Goal: Information Seeking & Learning: Learn about a topic

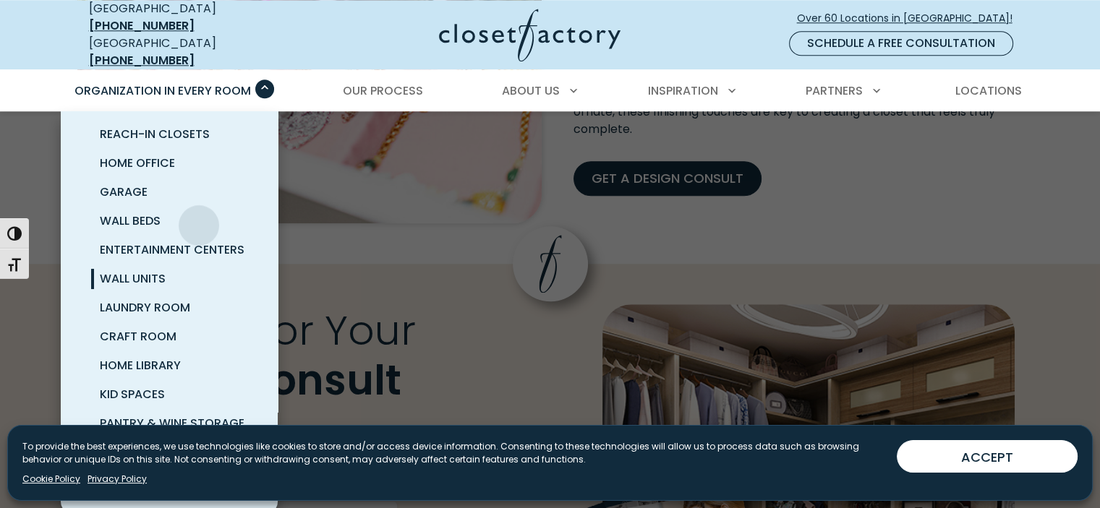
scroll to position [1489, 0]
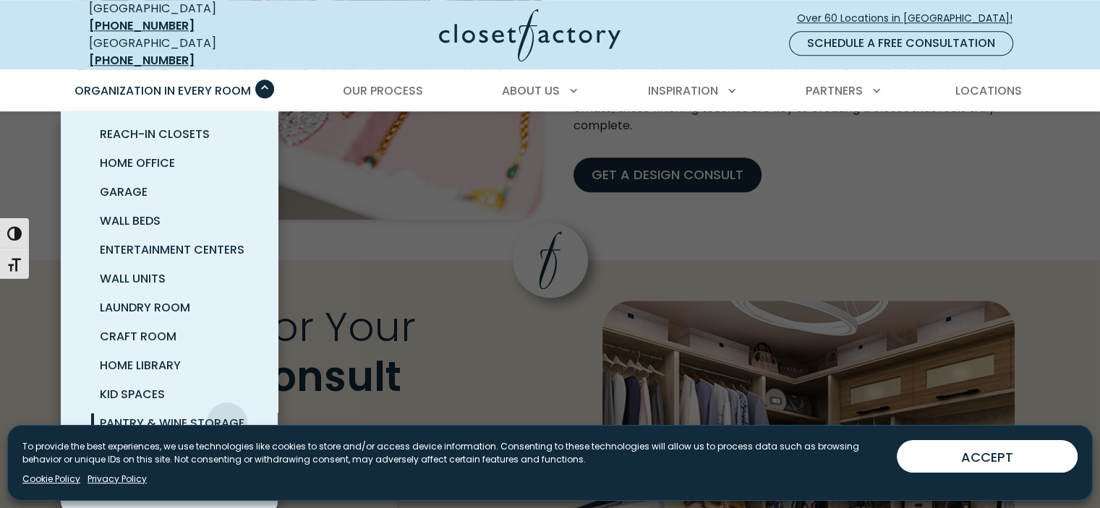
click at [227, 415] on span "Pantry & Wine Storage" at bounding box center [172, 423] width 145 height 17
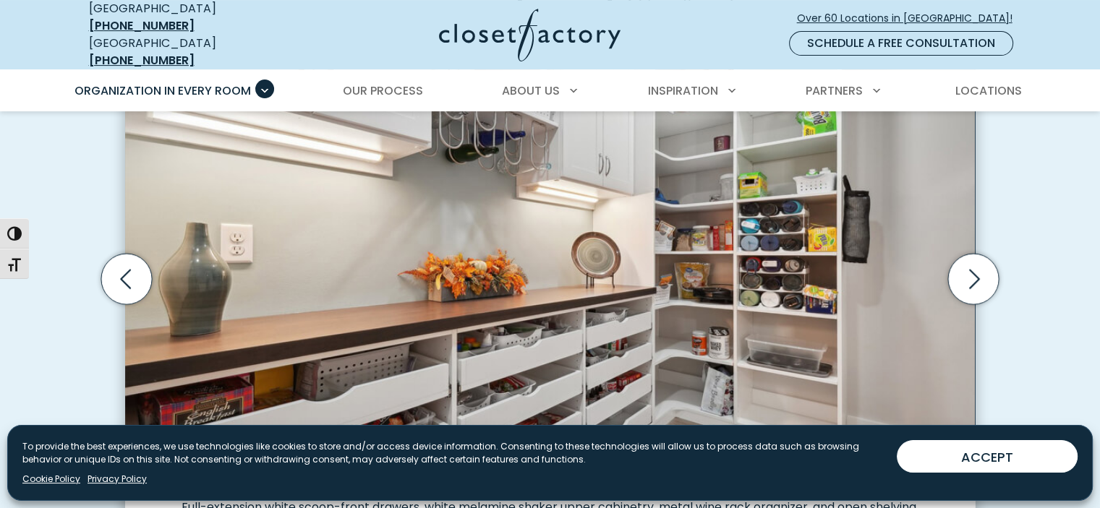
scroll to position [506, 0]
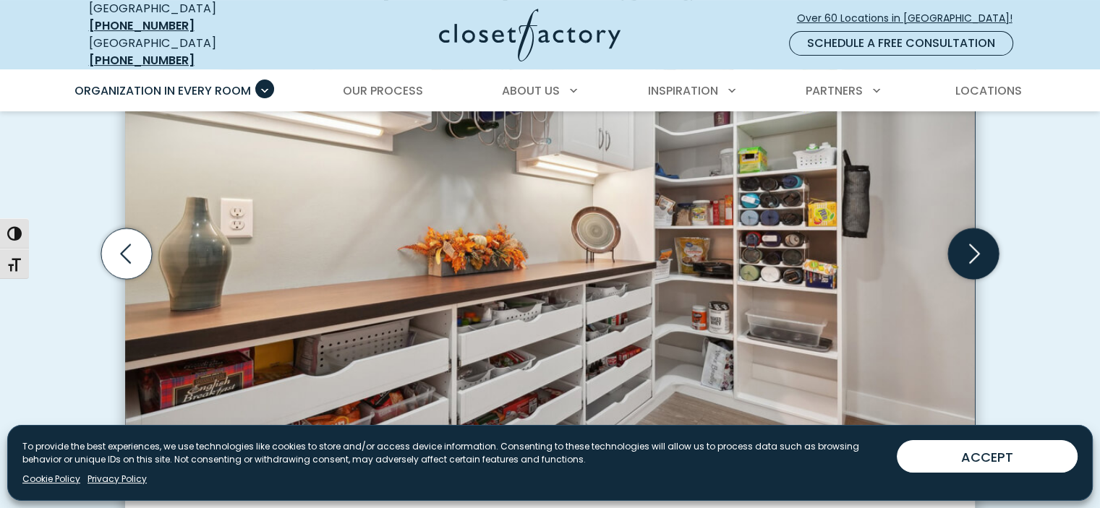
click at [979, 241] on icon "Next slide" at bounding box center [973, 254] width 62 height 62
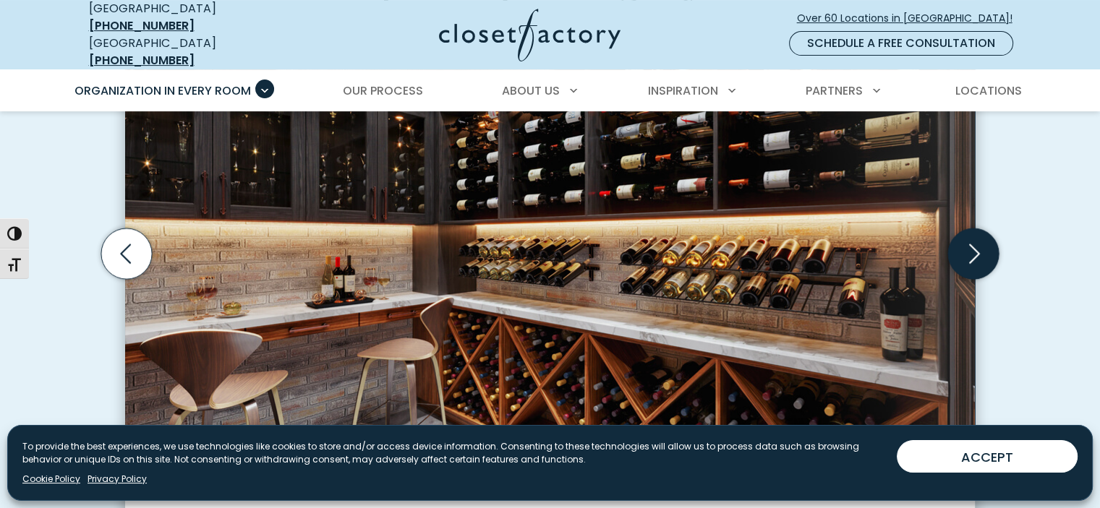
click at [978, 244] on icon "Next slide" at bounding box center [974, 254] width 11 height 20
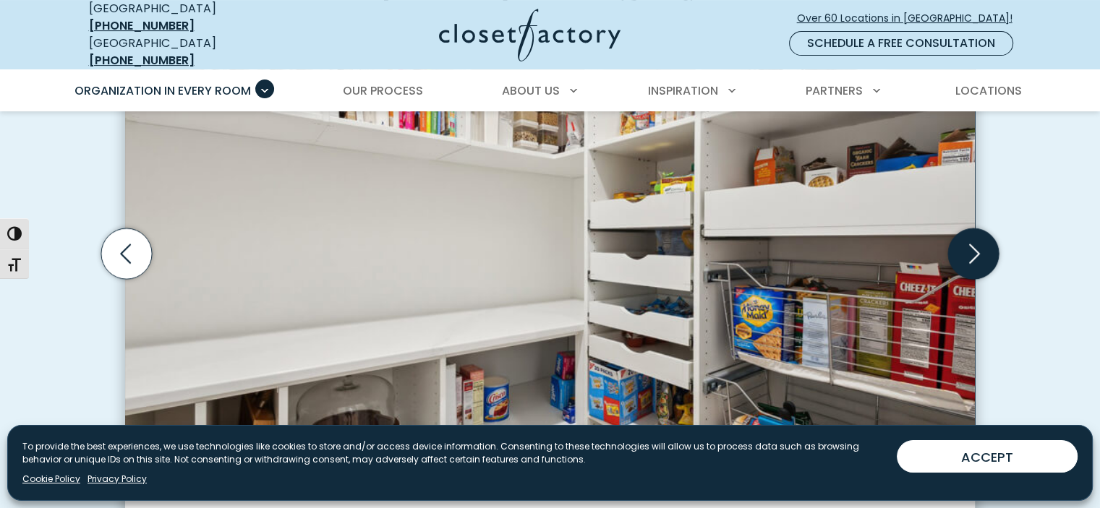
click at [978, 244] on icon "Next slide" at bounding box center [974, 254] width 11 height 20
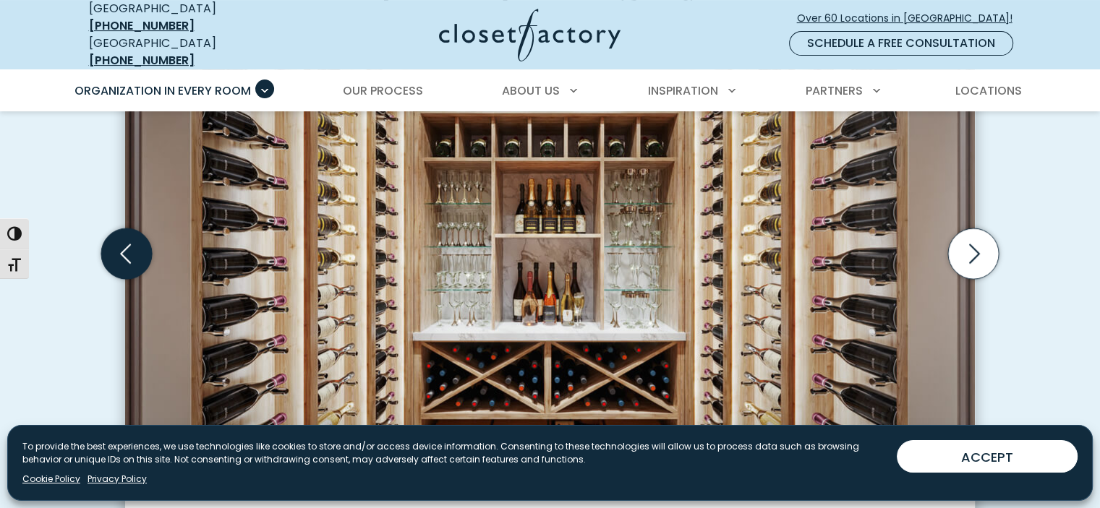
click at [118, 247] on icon "Previous slide" at bounding box center [126, 254] width 51 height 51
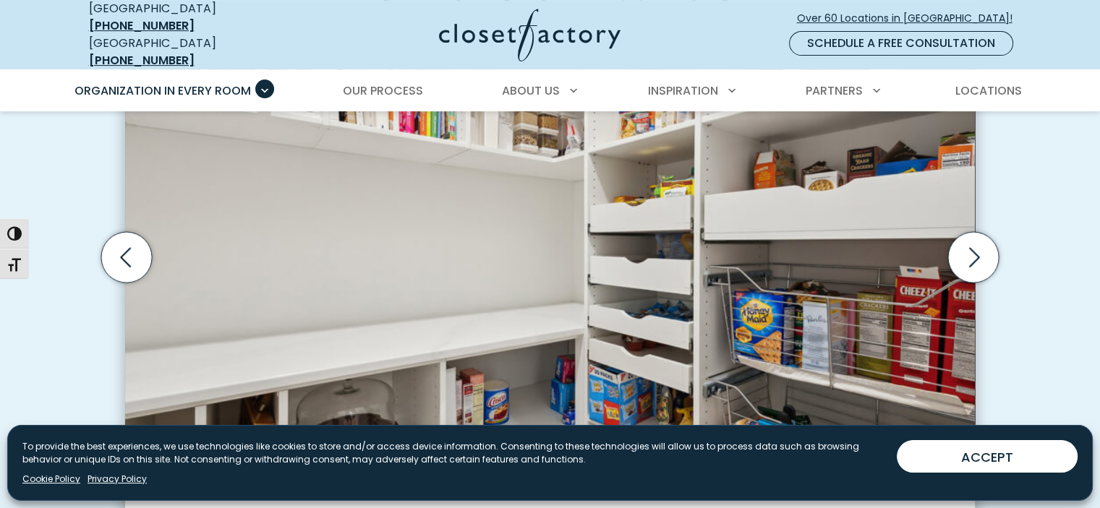
scroll to position [506, 0]
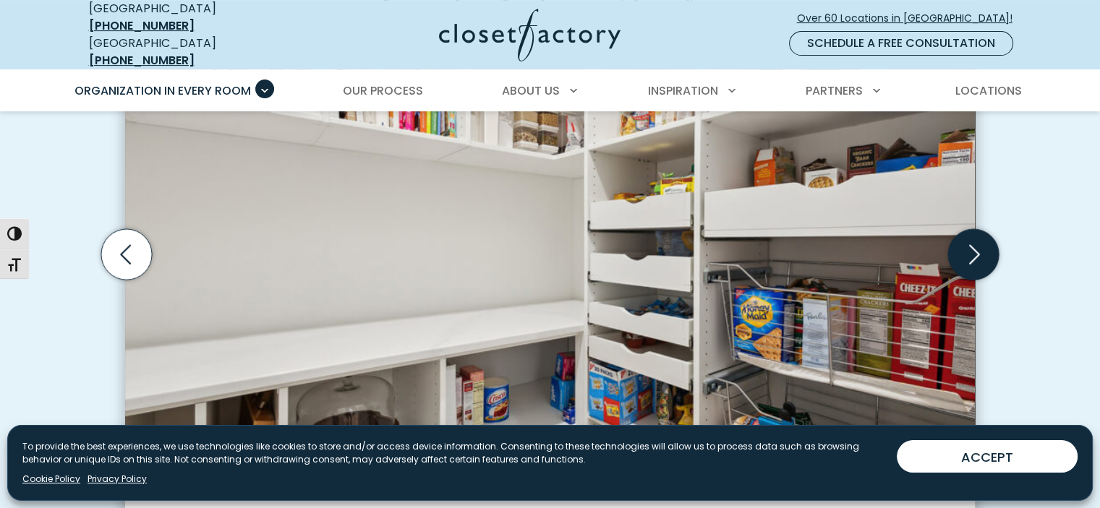
click at [969, 247] on icon "Next slide" at bounding box center [973, 254] width 51 height 51
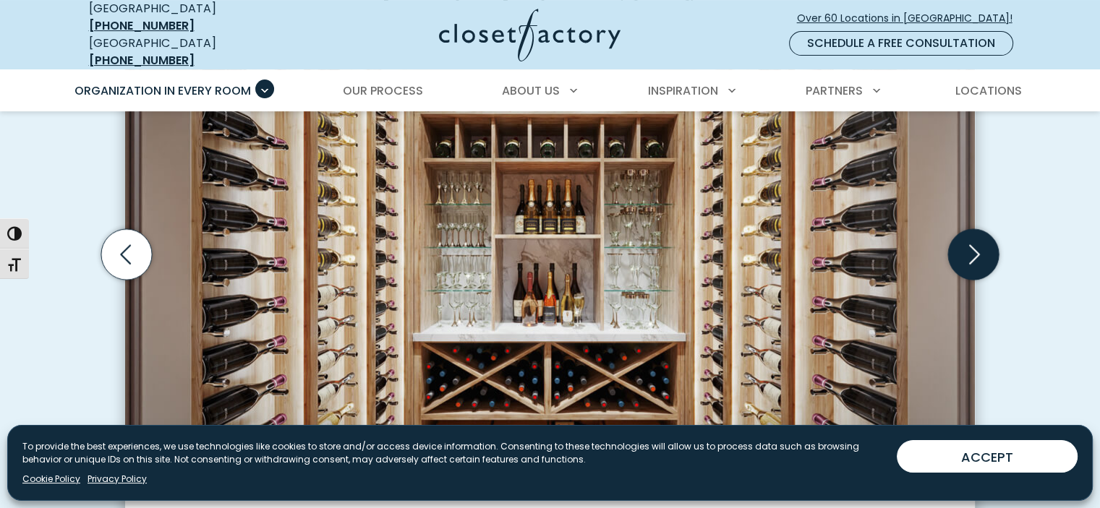
click at [969, 242] on icon "Next slide" at bounding box center [973, 254] width 51 height 51
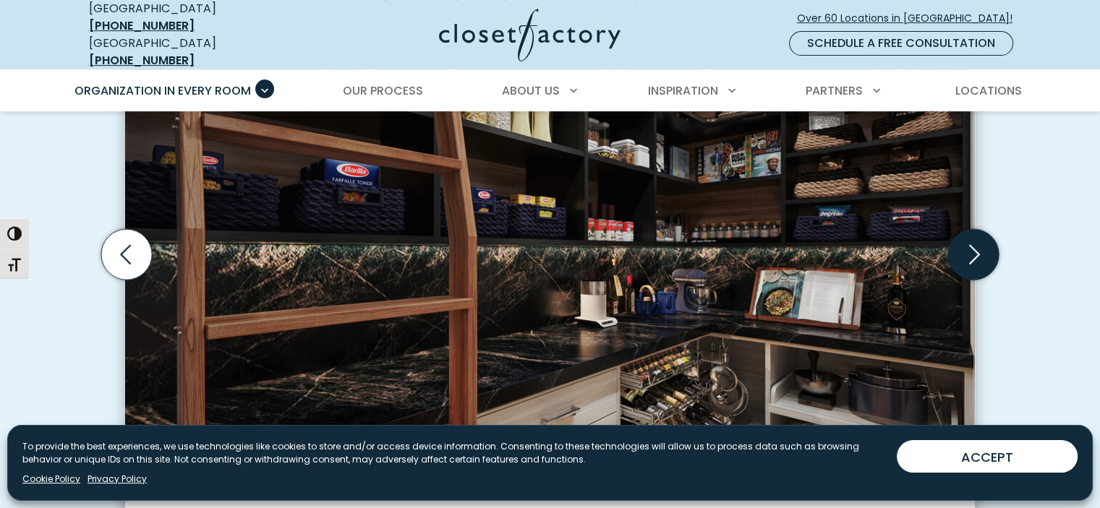
click at [969, 242] on icon "Next slide" at bounding box center [973, 254] width 51 height 51
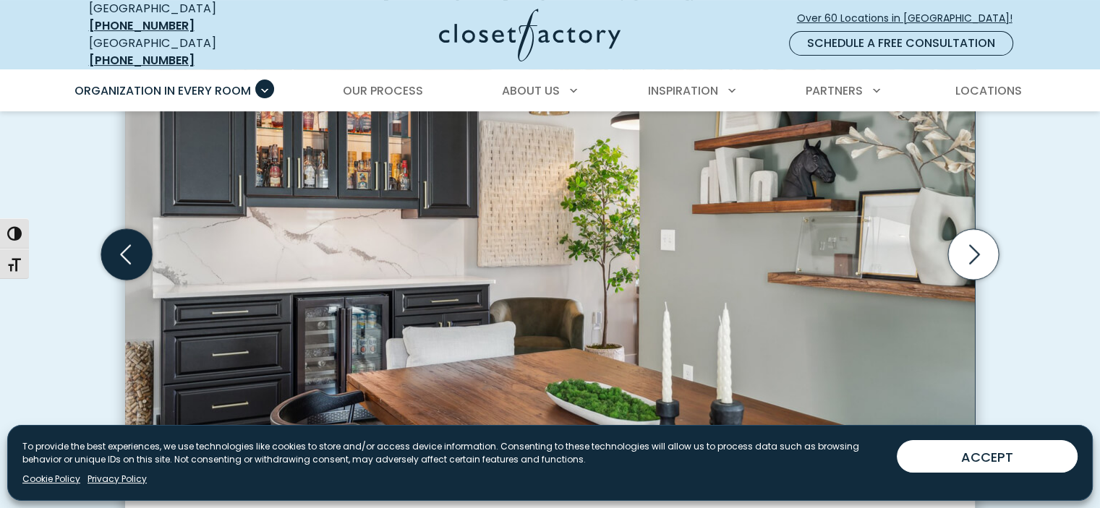
click at [134, 244] on icon "Previous slide" at bounding box center [126, 254] width 51 height 51
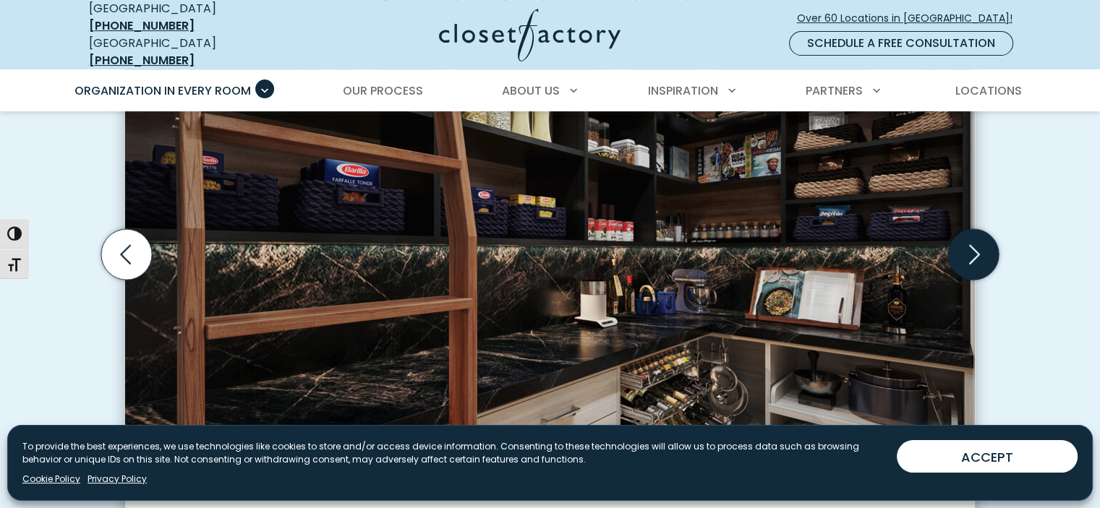
click at [963, 242] on icon "Next slide" at bounding box center [973, 254] width 51 height 51
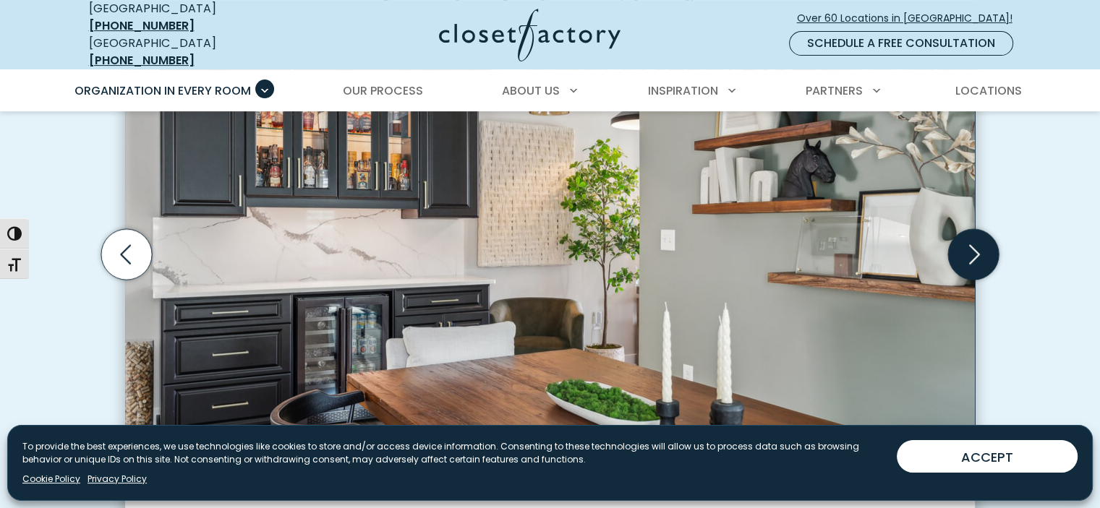
click at [963, 242] on icon "Next slide" at bounding box center [973, 254] width 51 height 51
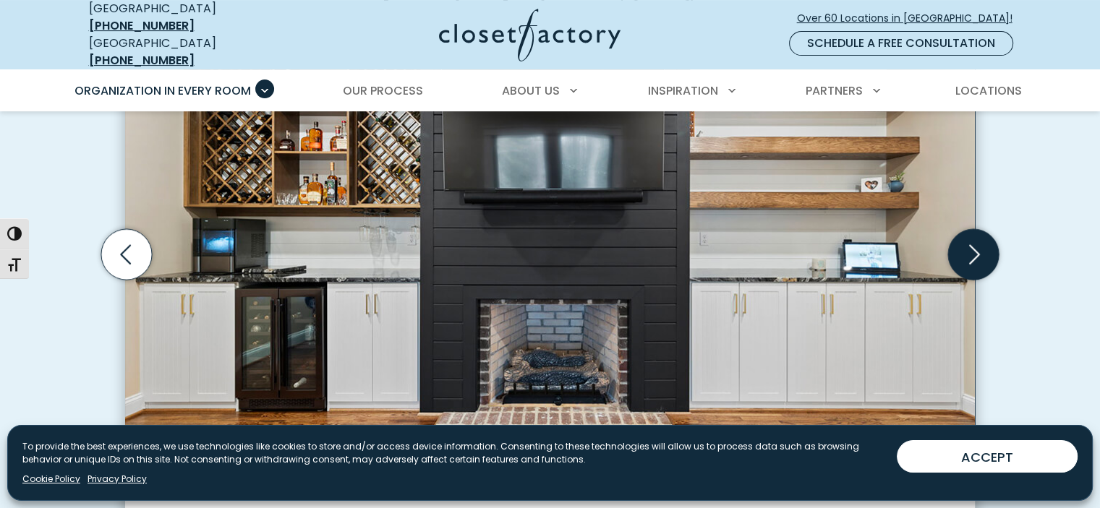
drag, startPoint x: 960, startPoint y: 237, endPoint x: 951, endPoint y: 221, distance: 17.5
click at [959, 236] on icon "Next slide" at bounding box center [973, 254] width 51 height 51
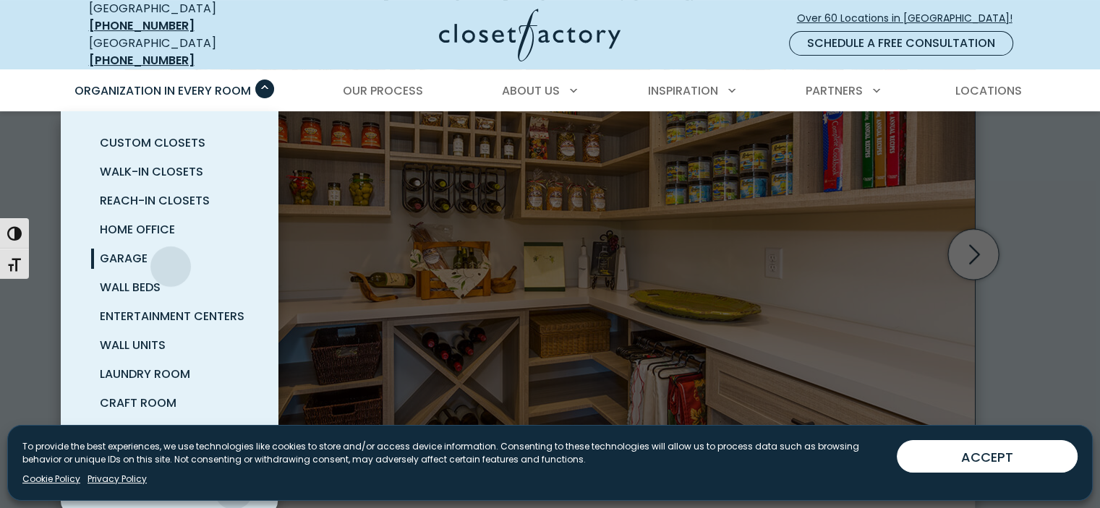
click at [171, 255] on link "Garage" at bounding box center [186, 258] width 217 height 29
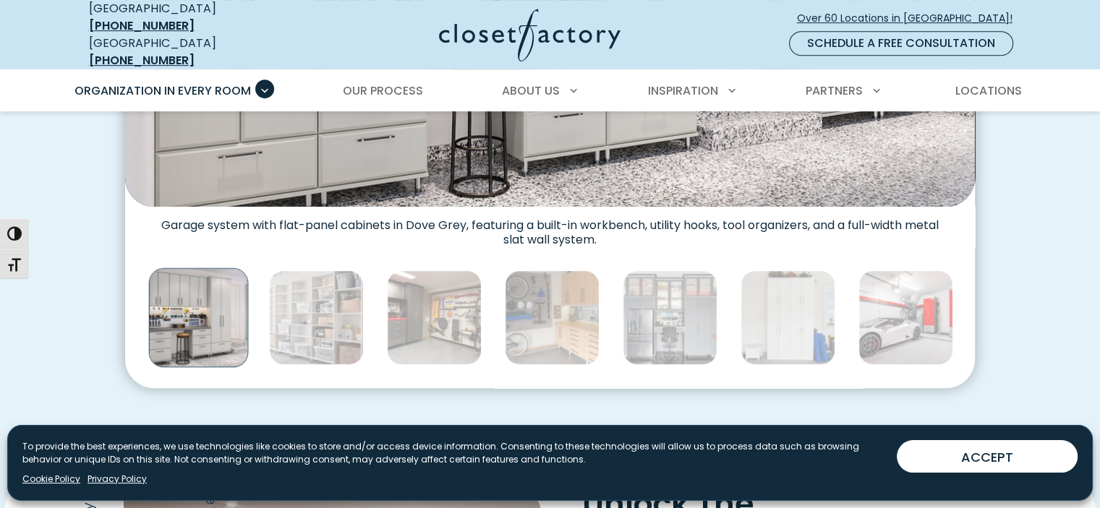
scroll to position [796, 0]
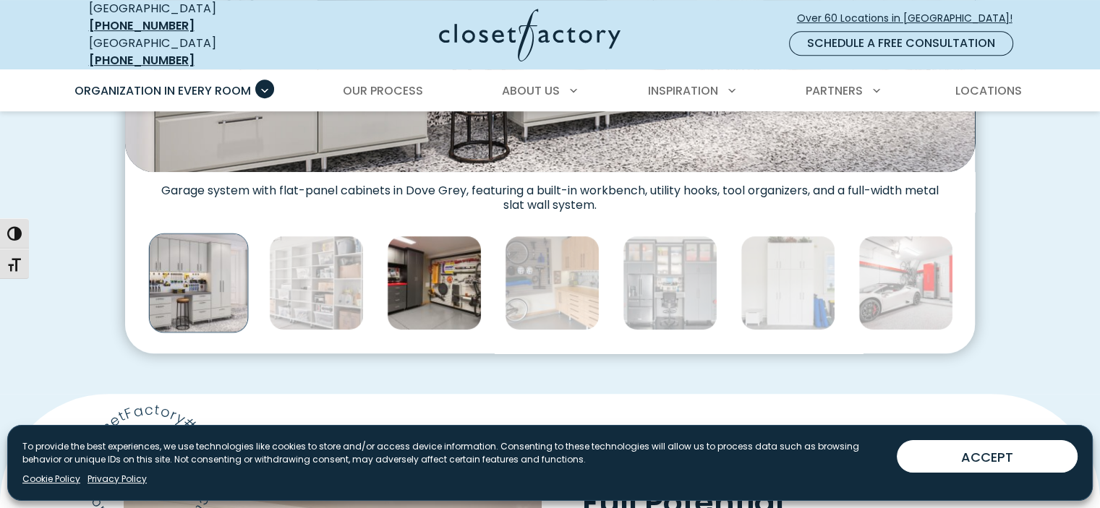
click at [448, 291] on img "Thumbnail Gallery" at bounding box center [434, 283] width 95 height 95
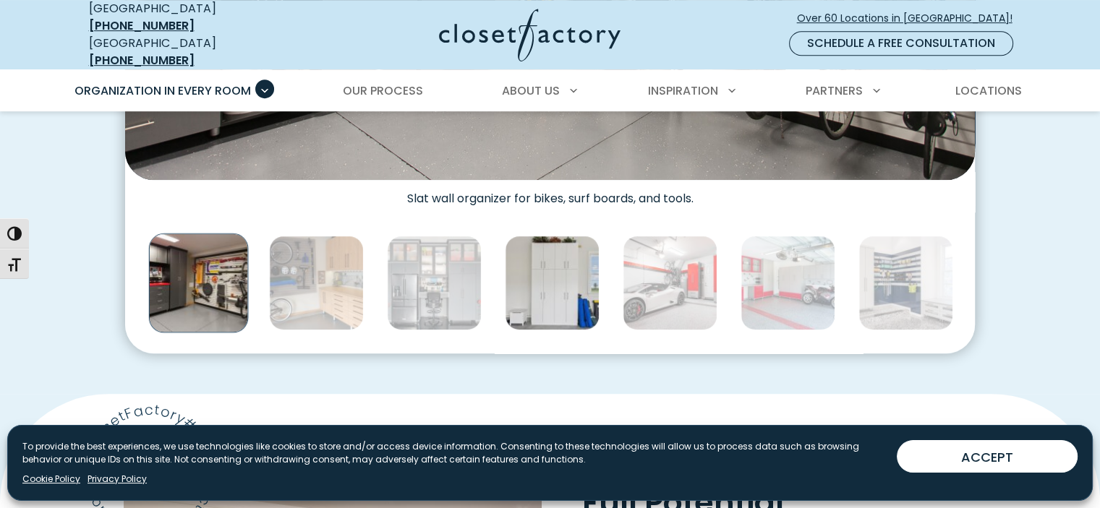
click at [555, 300] on img "Thumbnail Gallery" at bounding box center [552, 283] width 95 height 95
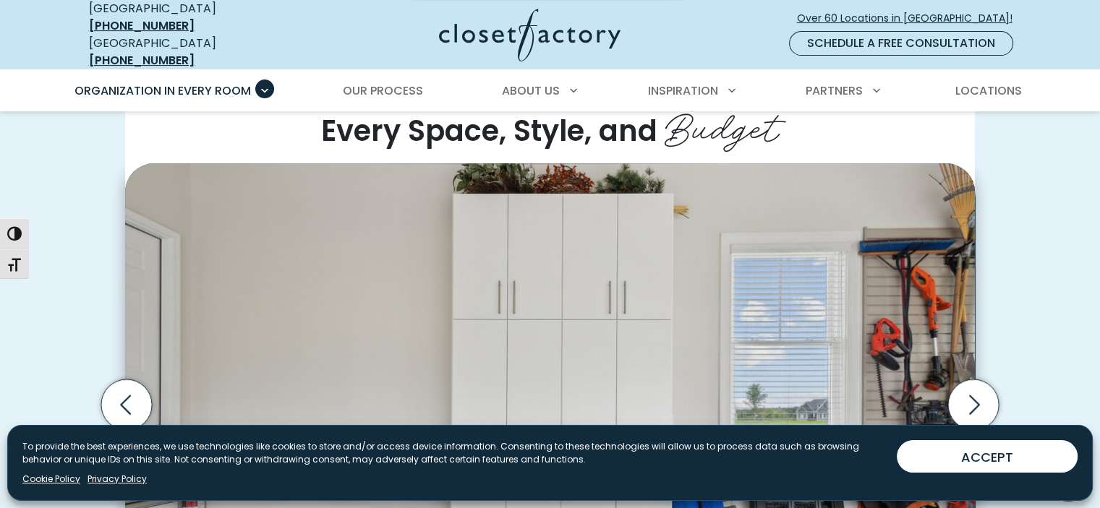
click at [559, 292] on img "Thumbnail Gallery" at bounding box center [550, 384] width 850 height 443
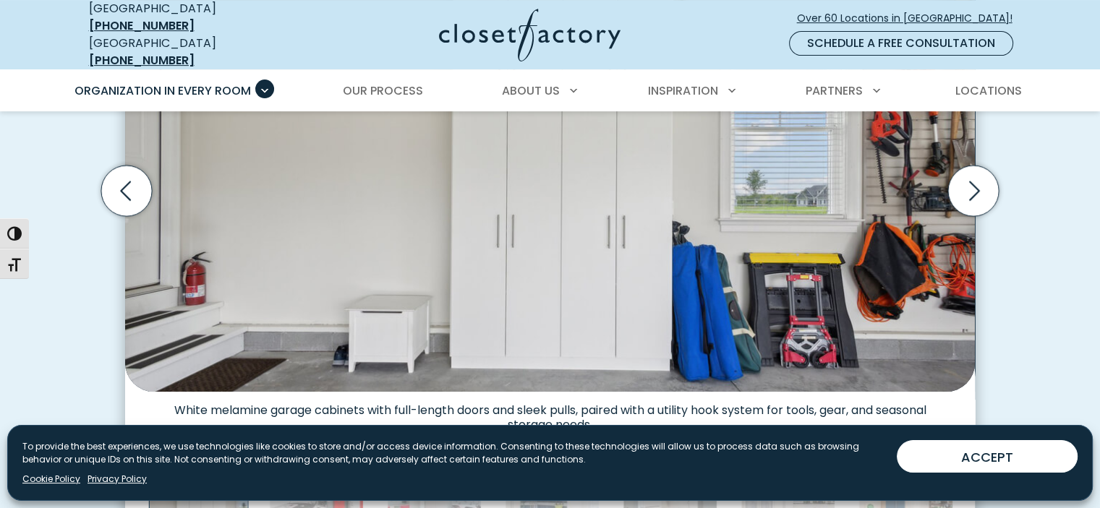
scroll to position [579, 0]
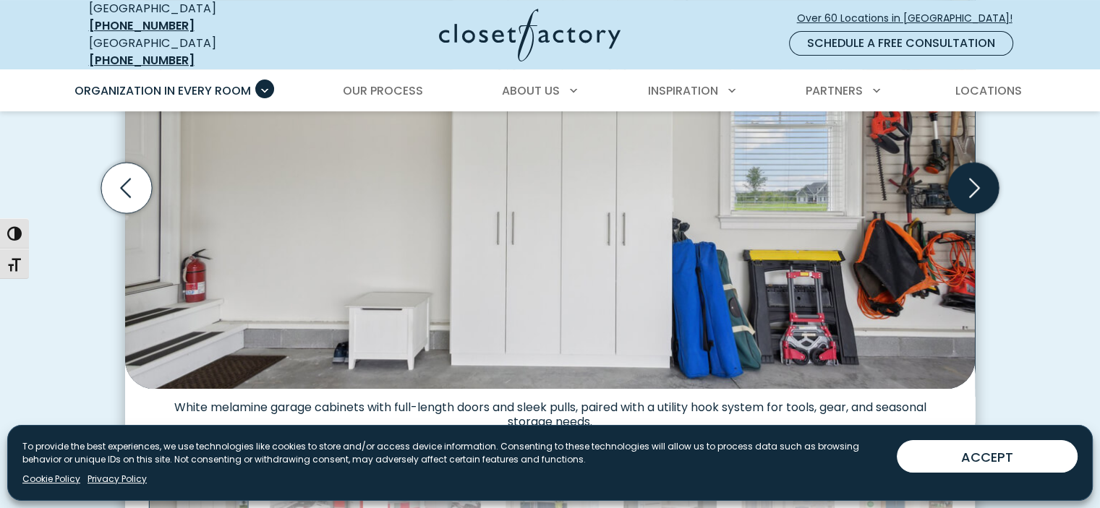
click at [977, 172] on icon "Next slide" at bounding box center [973, 188] width 51 height 51
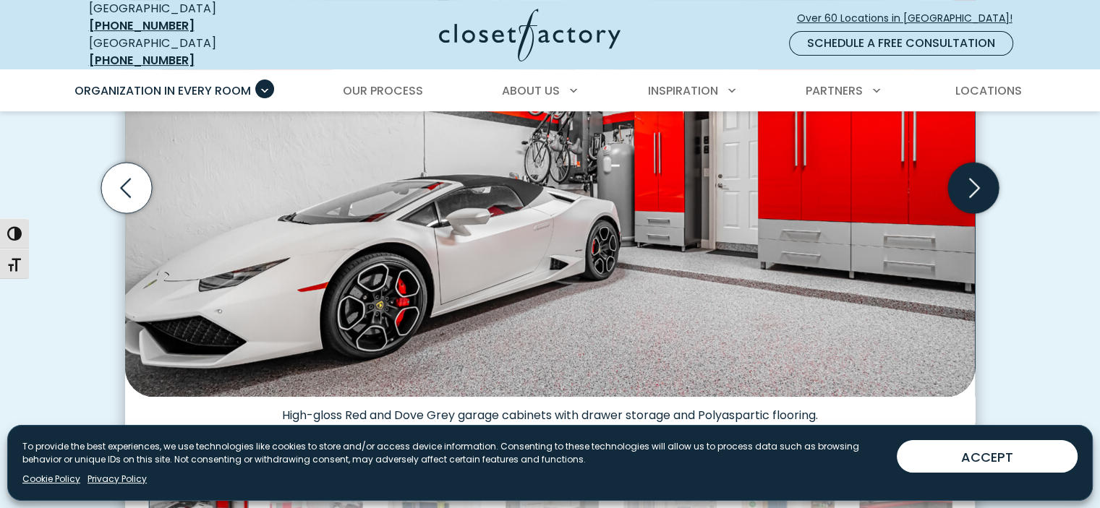
click at [968, 179] on icon "Next slide" at bounding box center [973, 188] width 51 height 51
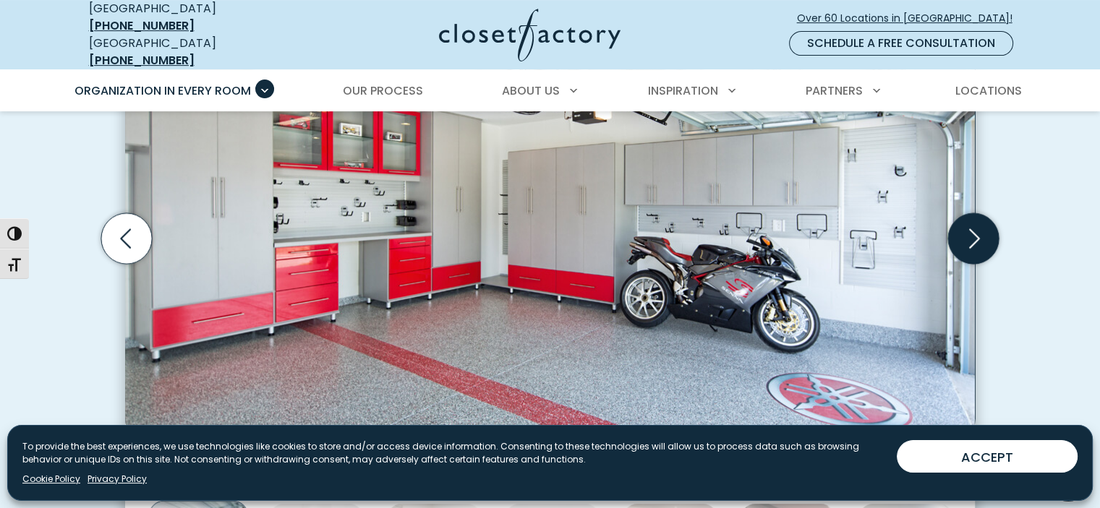
scroll to position [506, 0]
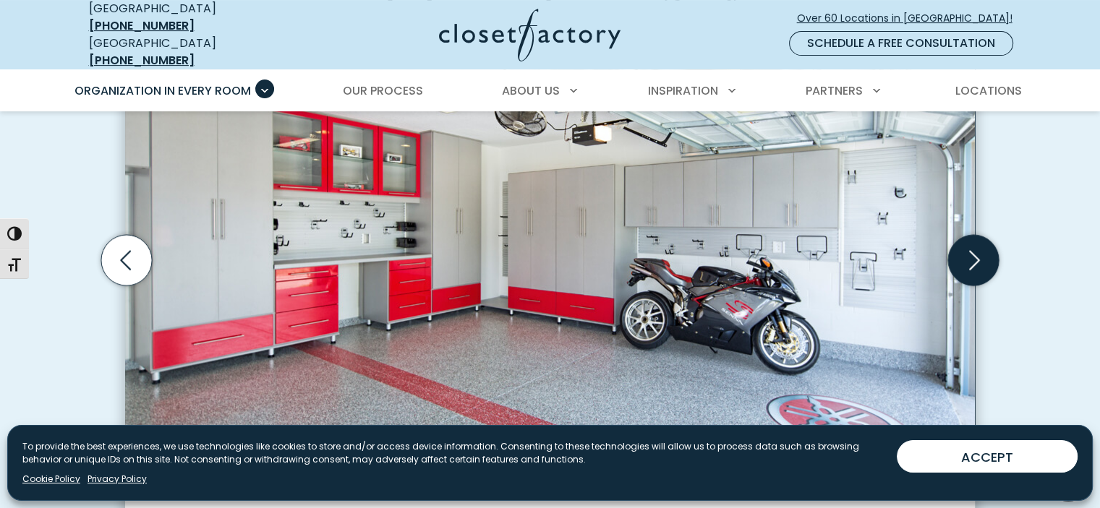
click at [963, 257] on icon "Next slide" at bounding box center [973, 260] width 51 height 51
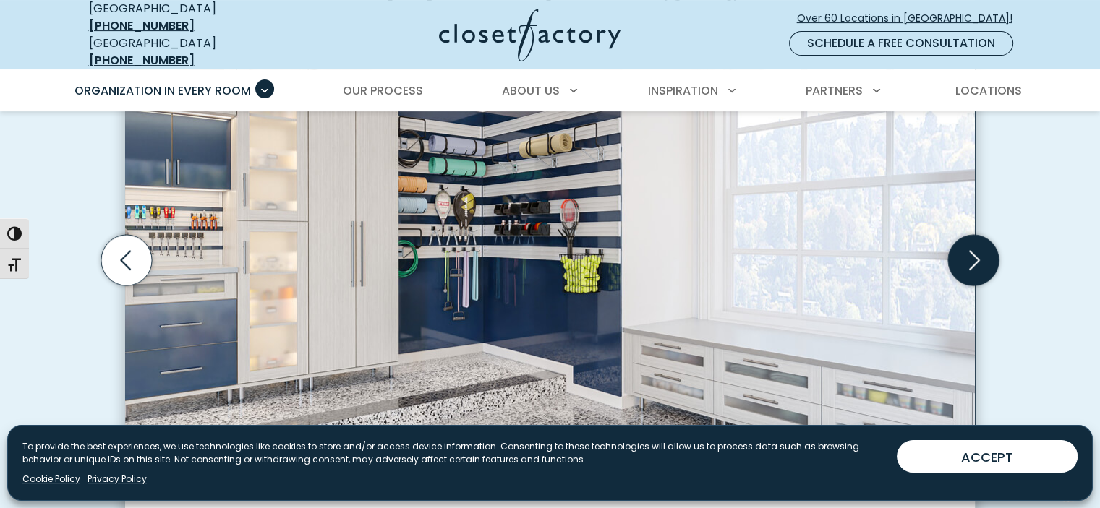
click at [961, 252] on icon "Next slide" at bounding box center [973, 260] width 51 height 51
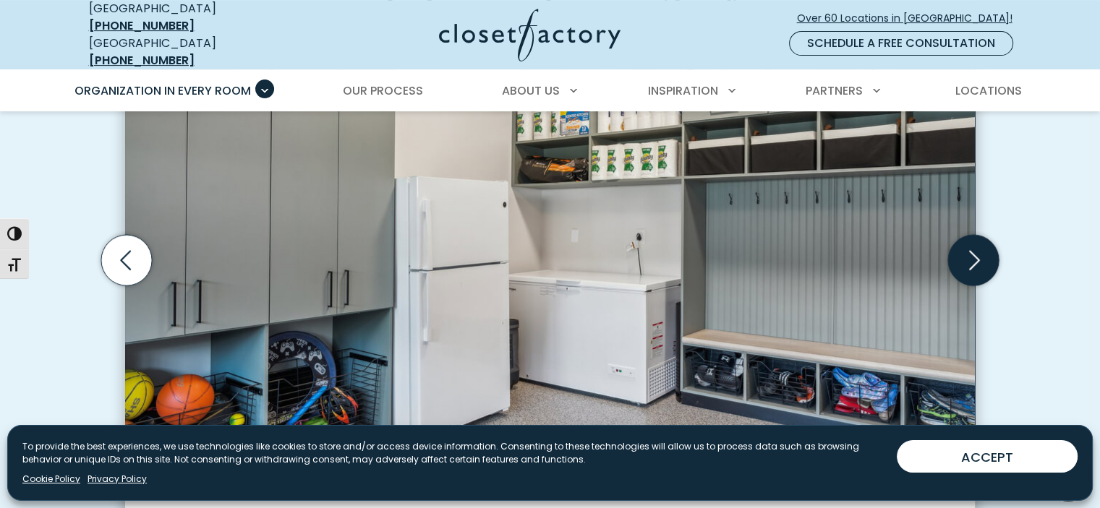
click at [961, 250] on icon "Next slide" at bounding box center [973, 260] width 51 height 51
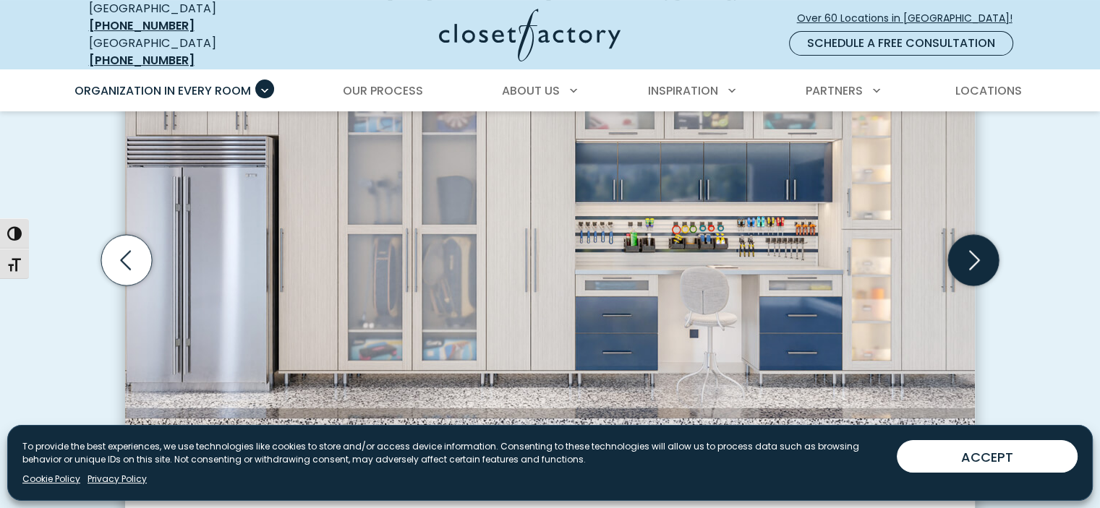
click at [961, 250] on icon "Next slide" at bounding box center [973, 260] width 51 height 51
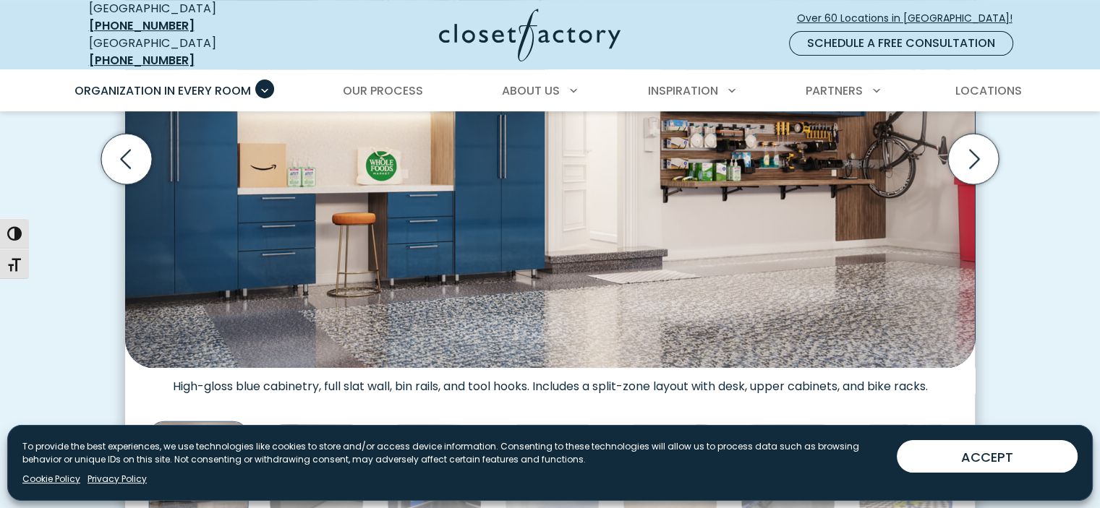
scroll to position [434, 0]
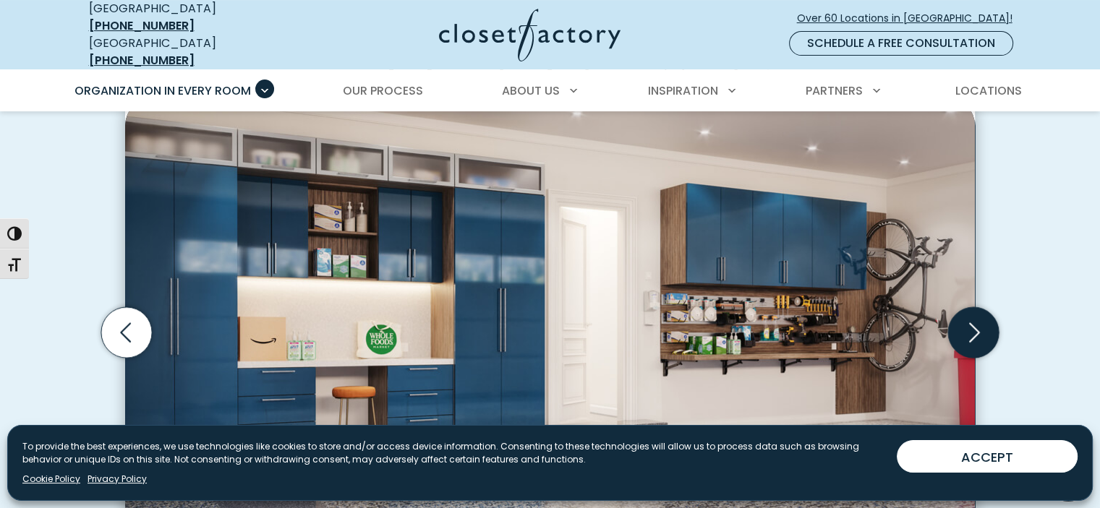
click at [976, 328] on icon "Next slide" at bounding box center [973, 332] width 51 height 51
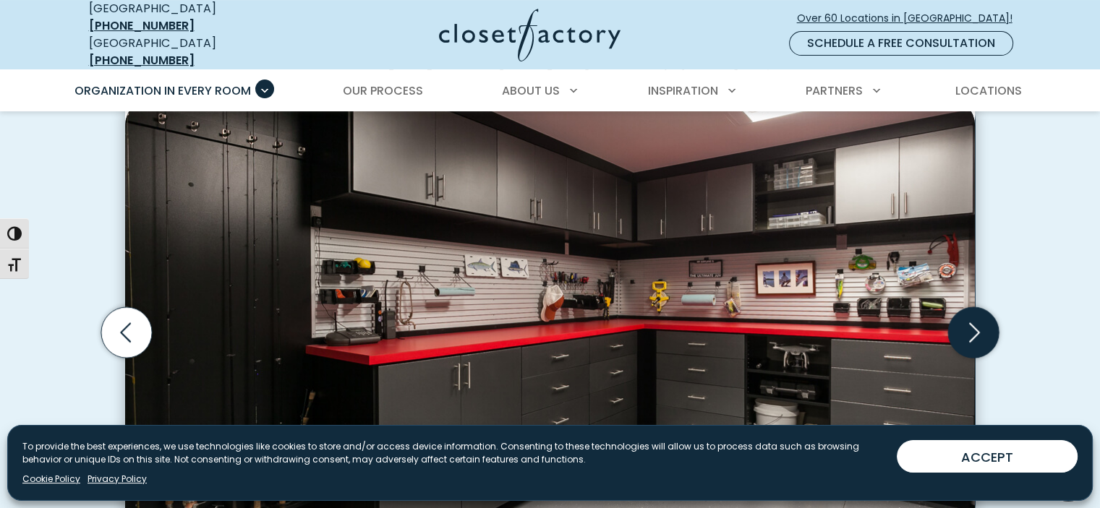
click at [973, 333] on icon "Next slide" at bounding box center [973, 332] width 51 height 51
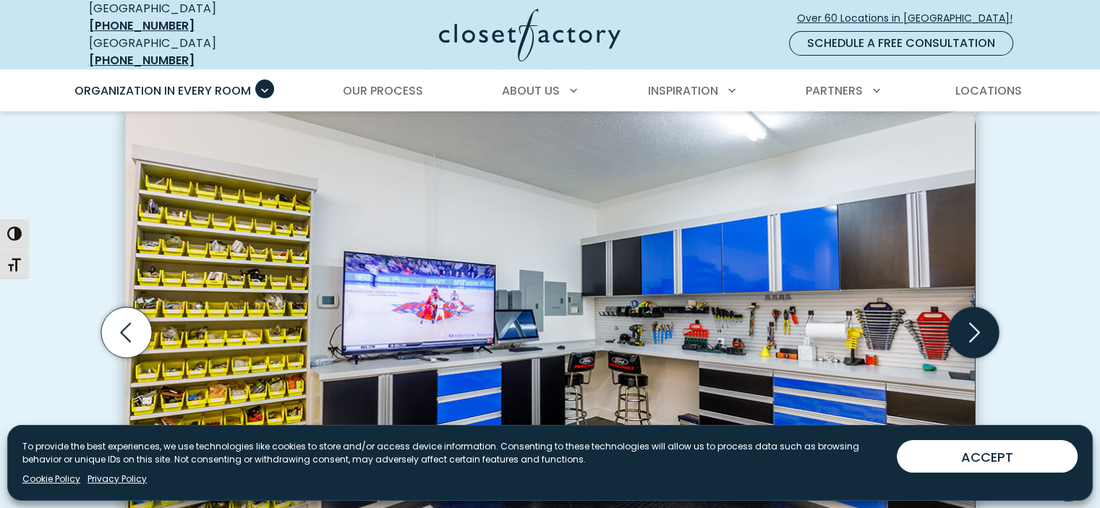
click at [973, 333] on icon "Next slide" at bounding box center [973, 332] width 51 height 51
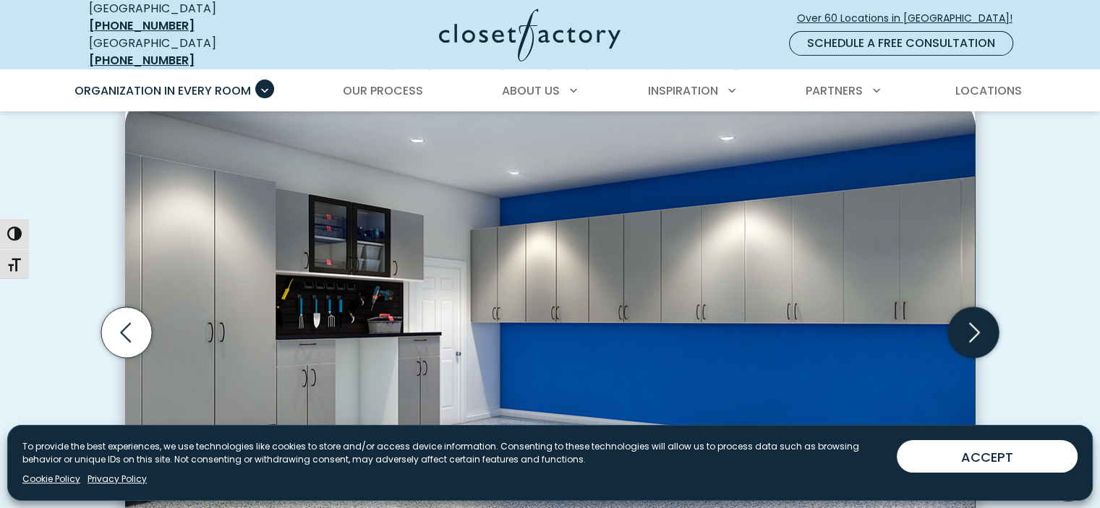
click at [973, 333] on icon "Next slide" at bounding box center [973, 332] width 51 height 51
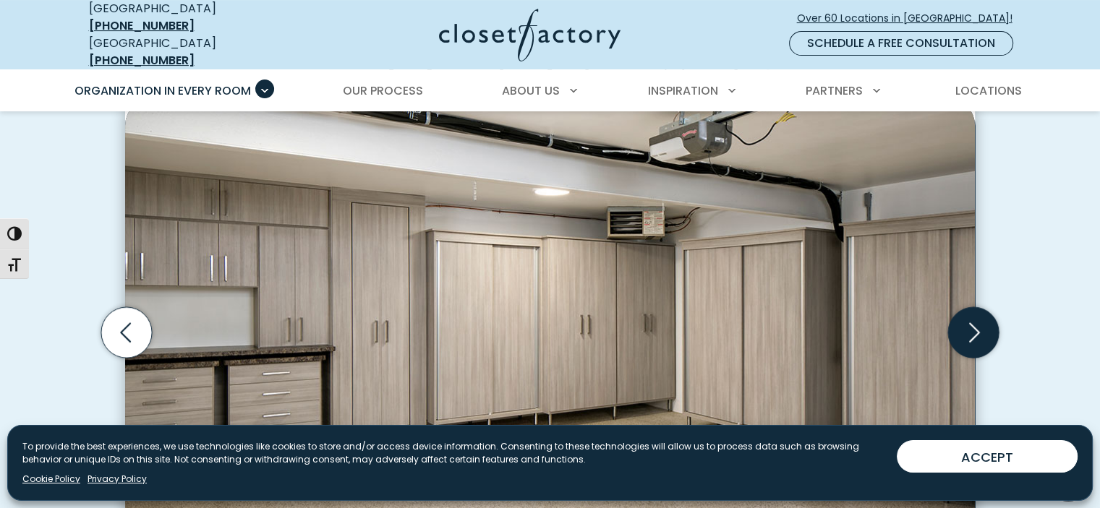
click at [973, 333] on icon "Next slide" at bounding box center [973, 332] width 51 height 51
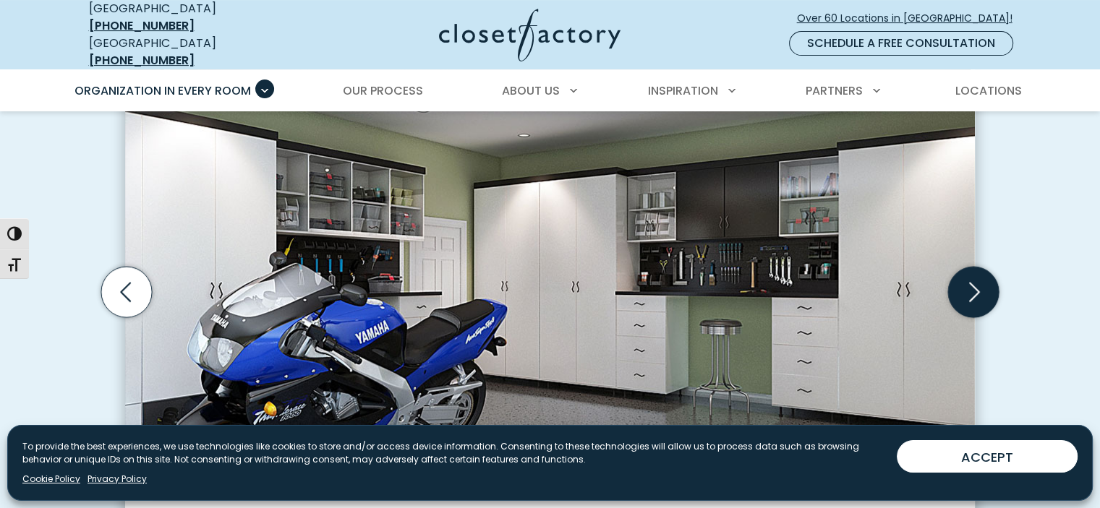
scroll to position [506, 0]
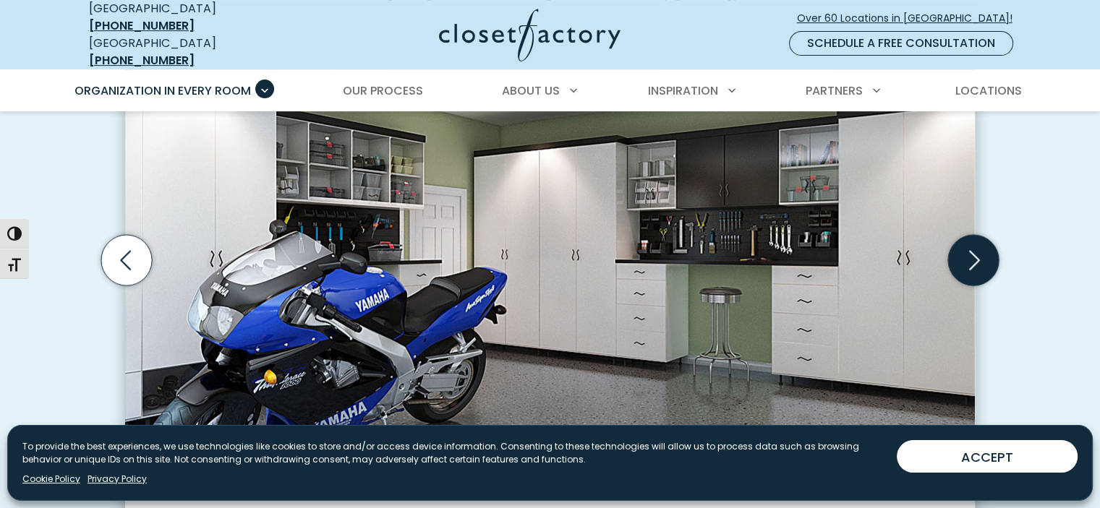
click at [968, 253] on icon "Next slide" at bounding box center [973, 260] width 51 height 51
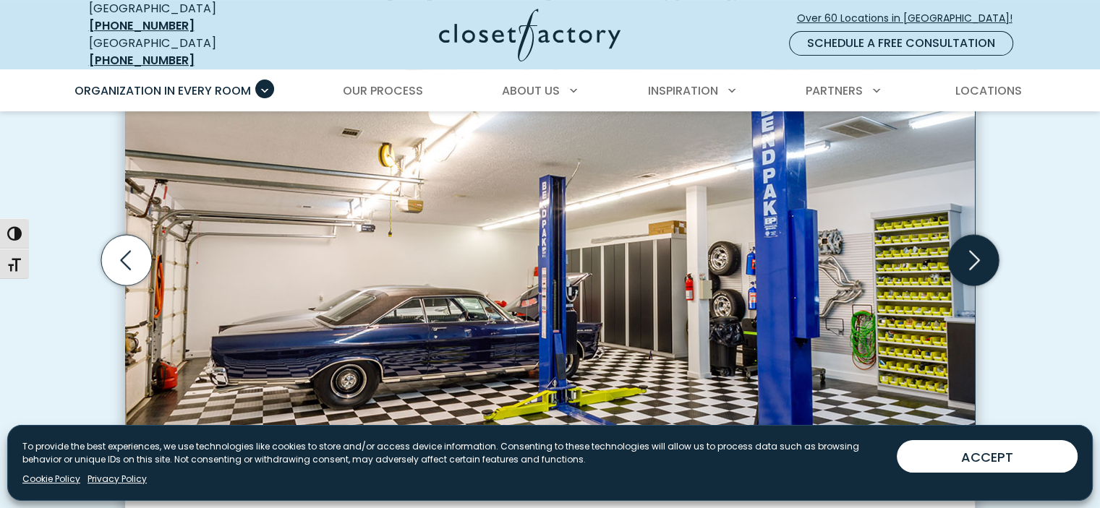
click at [968, 253] on icon "Next slide" at bounding box center [973, 260] width 51 height 51
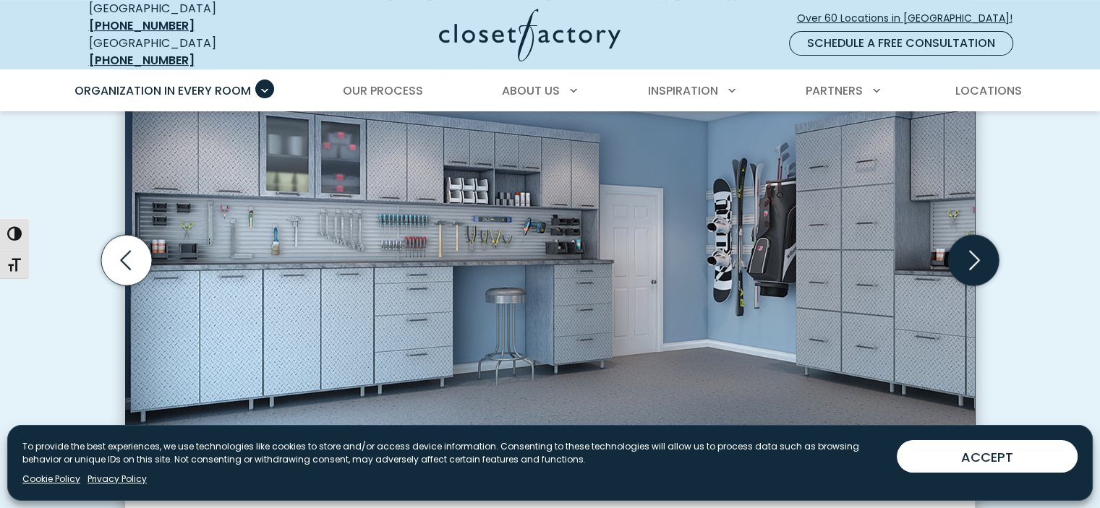
click at [968, 253] on icon "Next slide" at bounding box center [973, 260] width 51 height 51
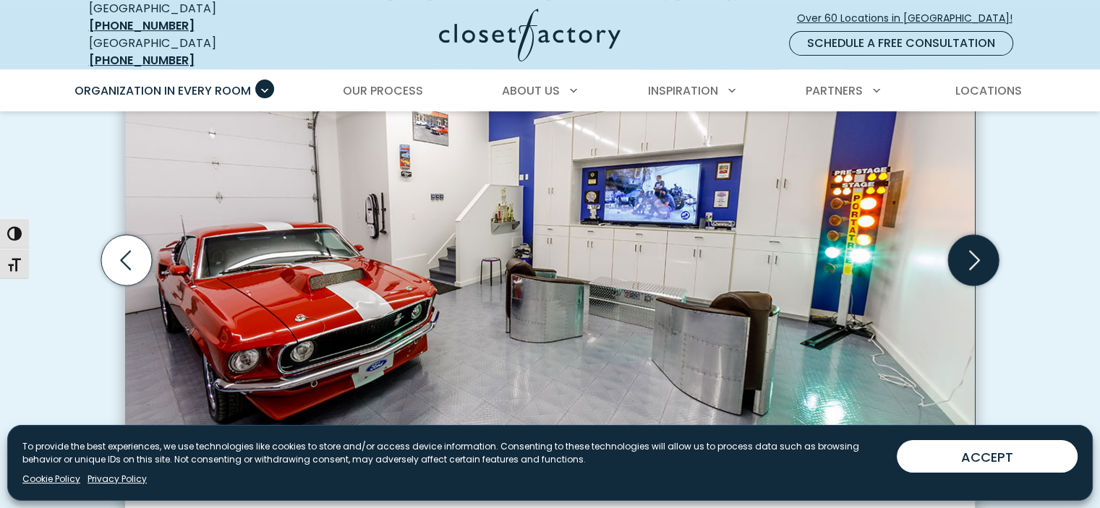
click at [968, 253] on icon "Next slide" at bounding box center [973, 260] width 51 height 51
